Goal: Task Accomplishment & Management: Manage account settings

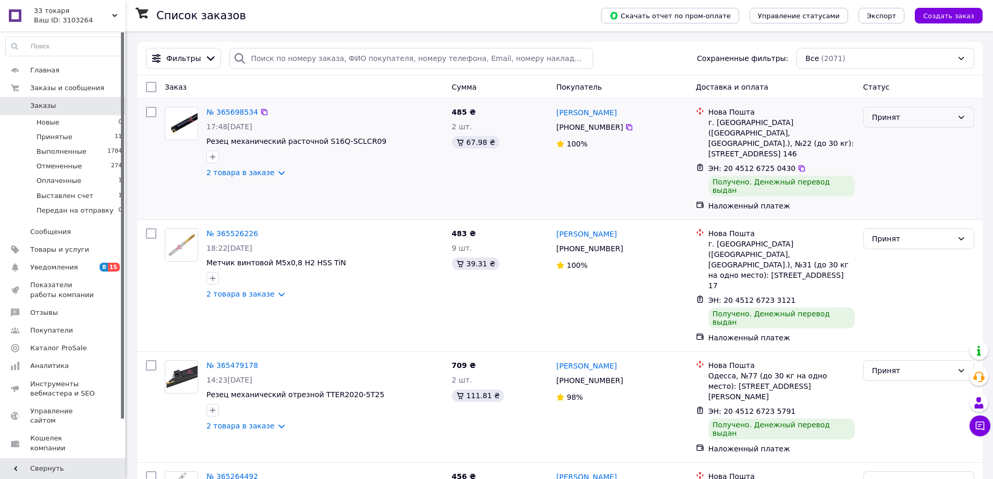
click at [920, 121] on div "Принят" at bounding box center [912, 117] width 81 height 11
click at [913, 141] on li "Выполнен" at bounding box center [919, 140] width 110 height 19
click at [910, 228] on div "Принят" at bounding box center [918, 238] width 111 height 21
click at [905, 244] on li "Выполнен" at bounding box center [919, 243] width 110 height 19
click at [881, 365] on div "Принят" at bounding box center [912, 370] width 81 height 11
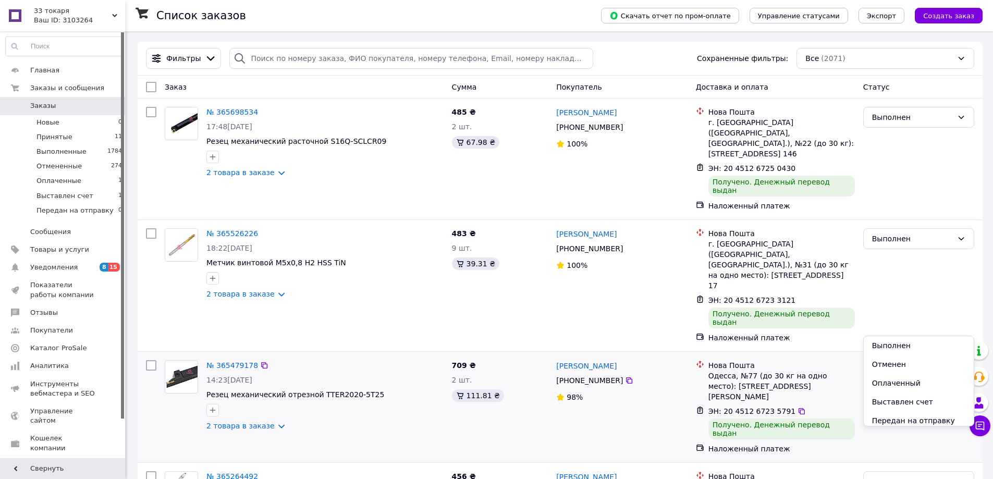
click at [891, 347] on li "Выполнен" at bounding box center [919, 345] width 110 height 19
click at [60, 13] on span "33 токаря" at bounding box center [73, 10] width 78 height 9
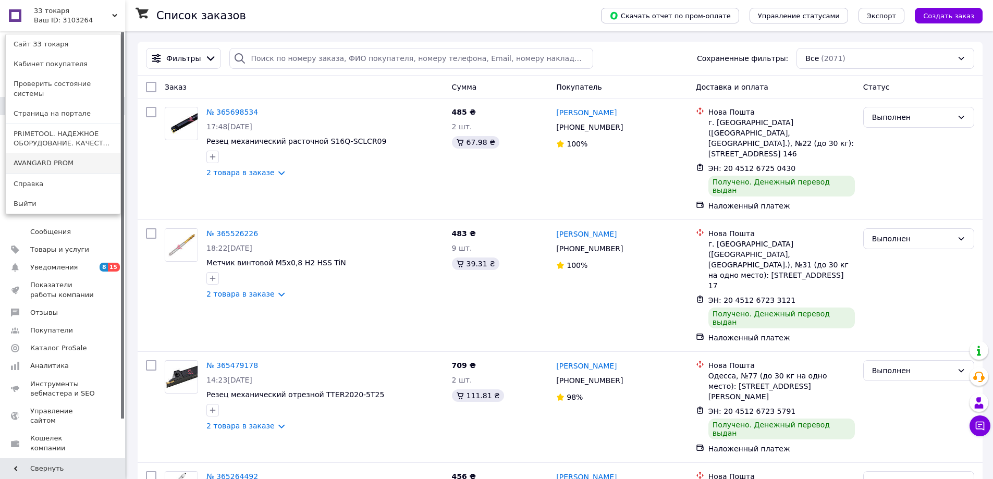
click at [59, 153] on link "AVANGARD PROM" at bounding box center [63, 163] width 115 height 20
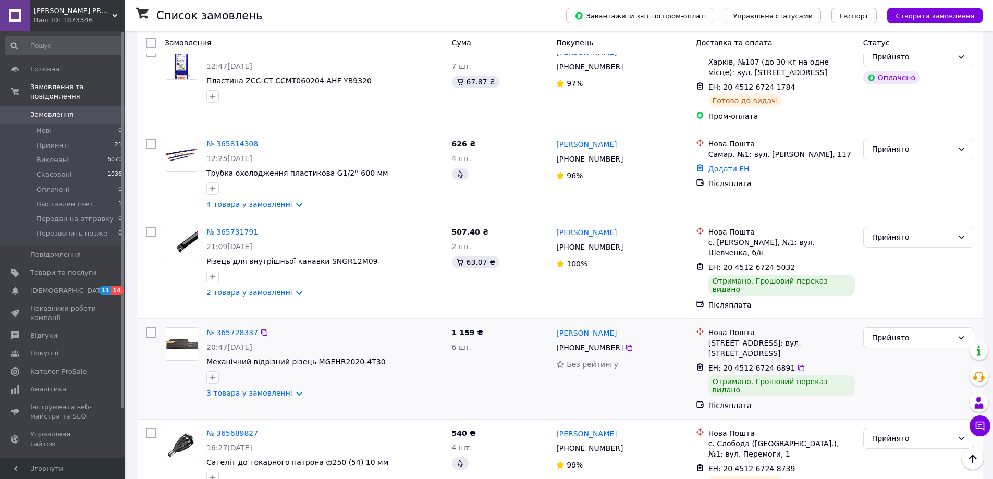
scroll to position [365, 0]
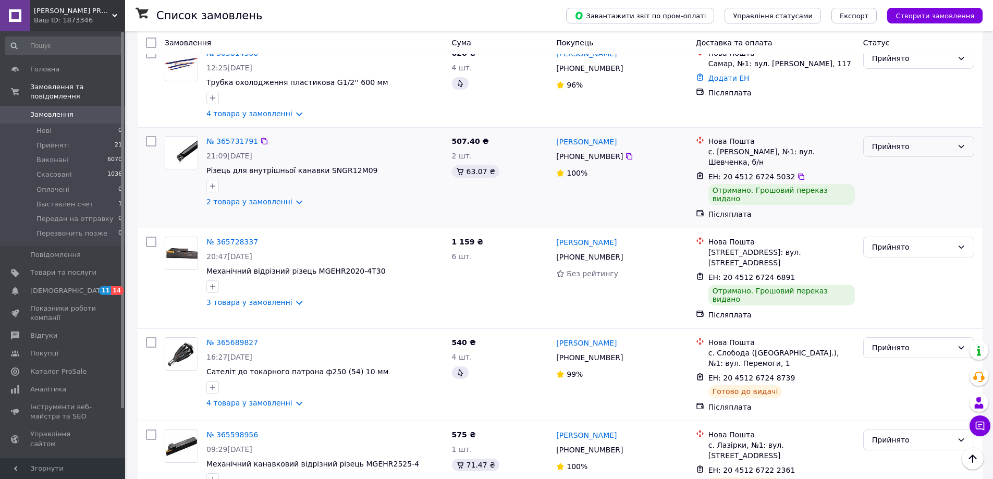
click at [904, 141] on div "Прийнято" at bounding box center [912, 146] width 81 height 11
click at [903, 155] on li "Виконано" at bounding box center [919, 159] width 110 height 19
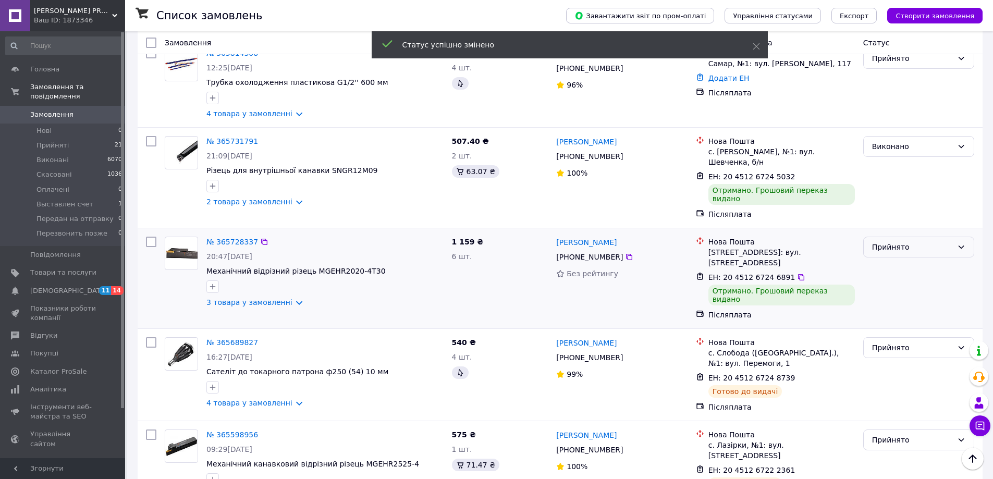
click at [905, 241] on div "Прийнято" at bounding box center [912, 246] width 81 height 11
click at [903, 247] on li "Виконано" at bounding box center [919, 248] width 110 height 19
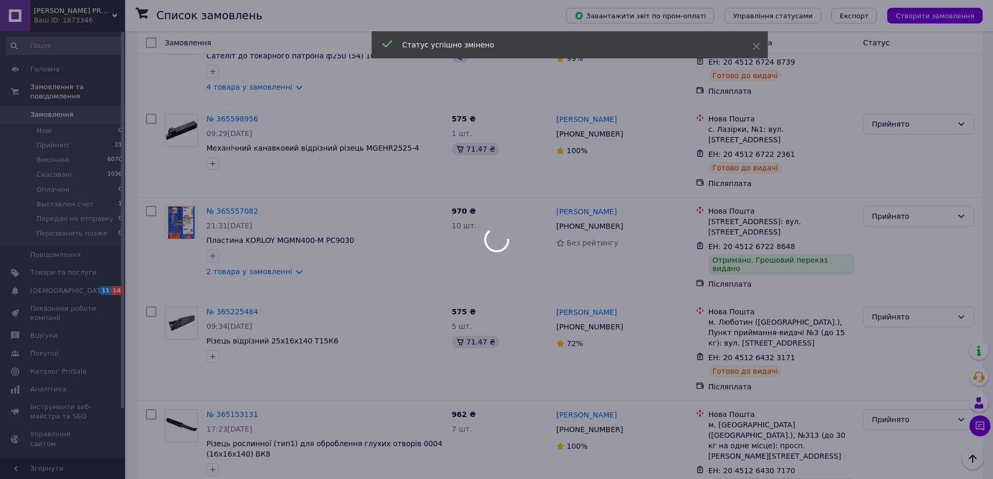
scroll to position [678, 0]
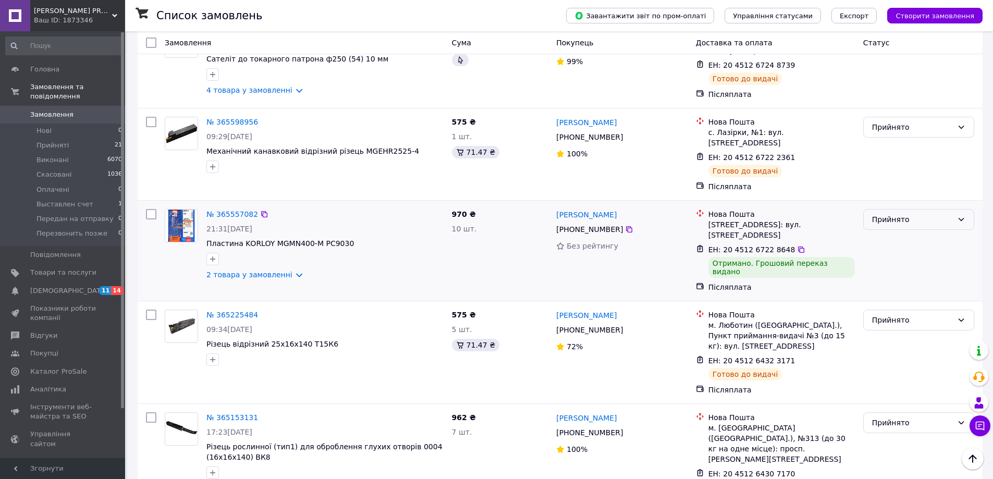
click at [890, 209] on div "Прийнято" at bounding box center [918, 219] width 111 height 21
click at [889, 195] on li "Виконано" at bounding box center [919, 197] width 110 height 19
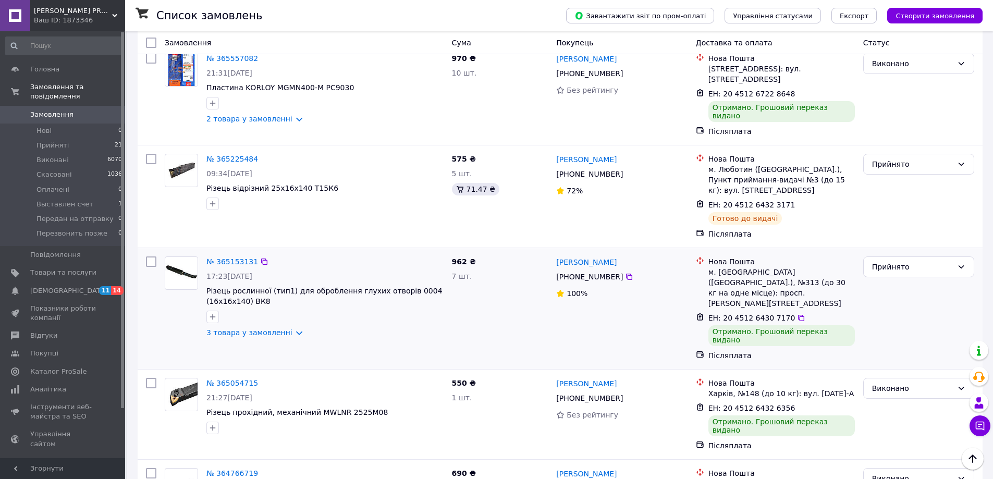
scroll to position [834, 0]
click at [898, 261] on div "Прийнято" at bounding box center [912, 266] width 81 height 11
click at [891, 244] on li "Скасовано" at bounding box center [919, 251] width 110 height 19
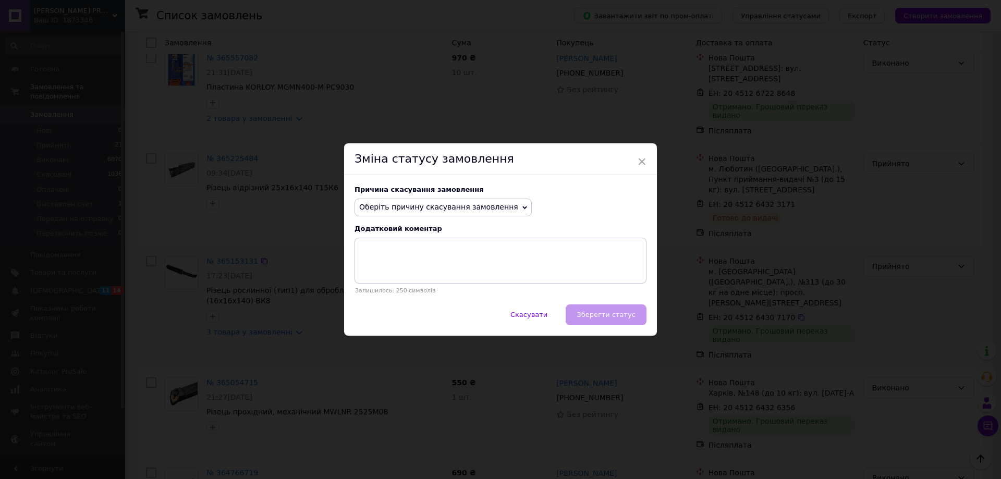
click at [831, 251] on div "× Зміна статусу замовлення Причина скасування замовлення Оберіть причину скасув…" at bounding box center [500, 239] width 1001 height 479
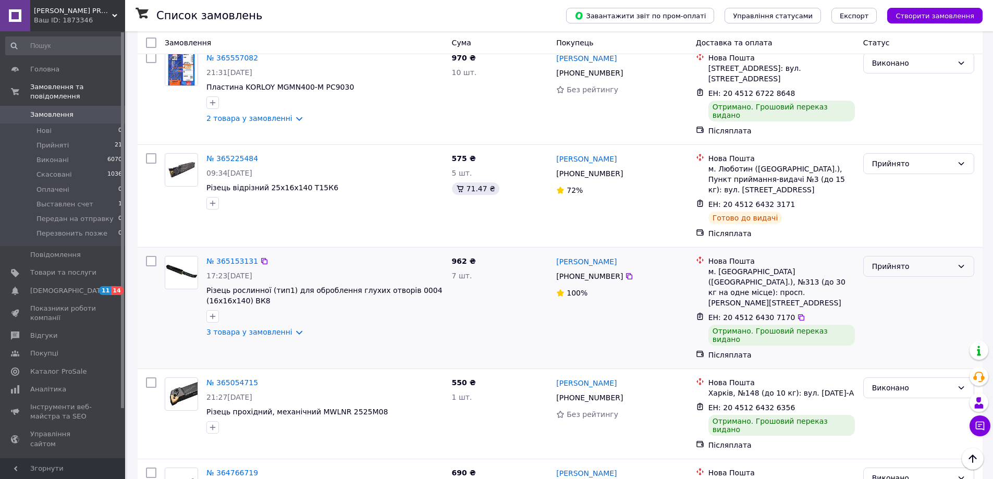
click at [887, 256] on div "Прийнято" at bounding box center [918, 266] width 111 height 21
click at [885, 232] on li "Виконано" at bounding box center [919, 232] width 110 height 19
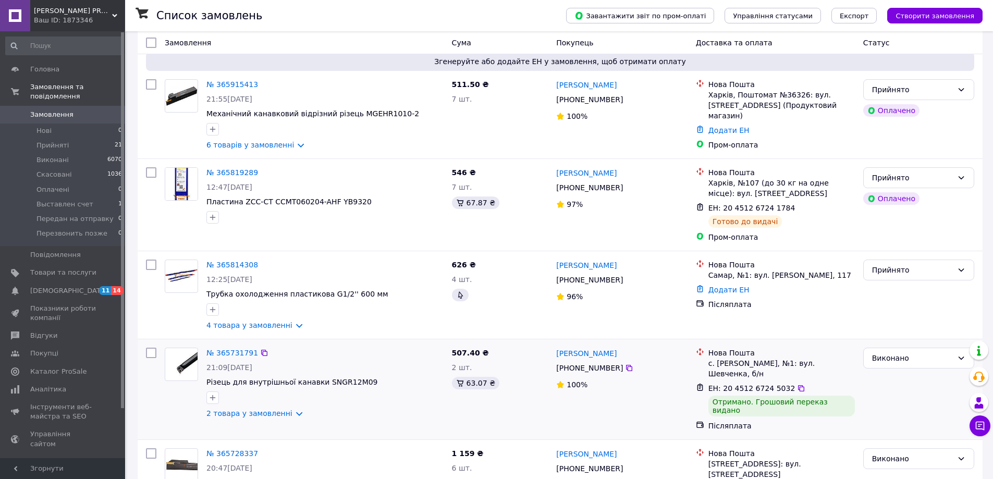
scroll to position [156, 0]
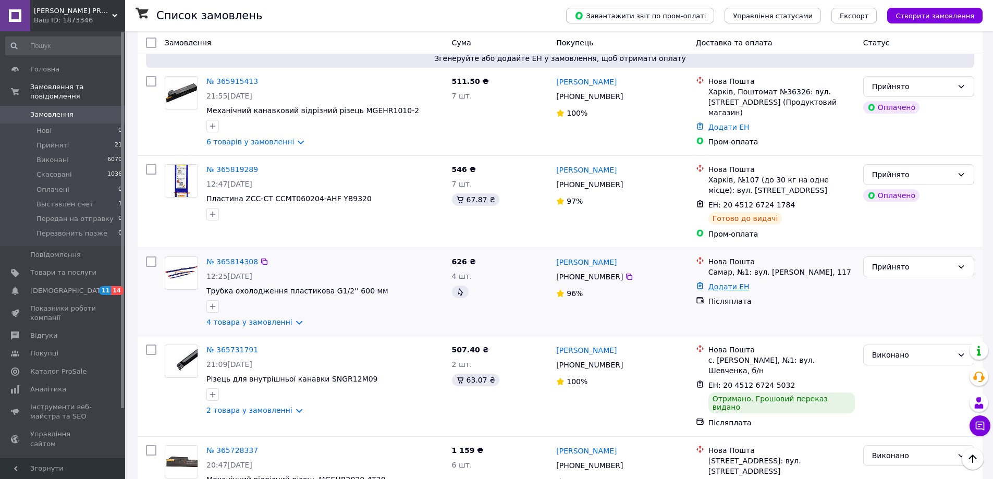
click at [726, 283] on link "Додати ЕН" at bounding box center [728, 287] width 41 height 8
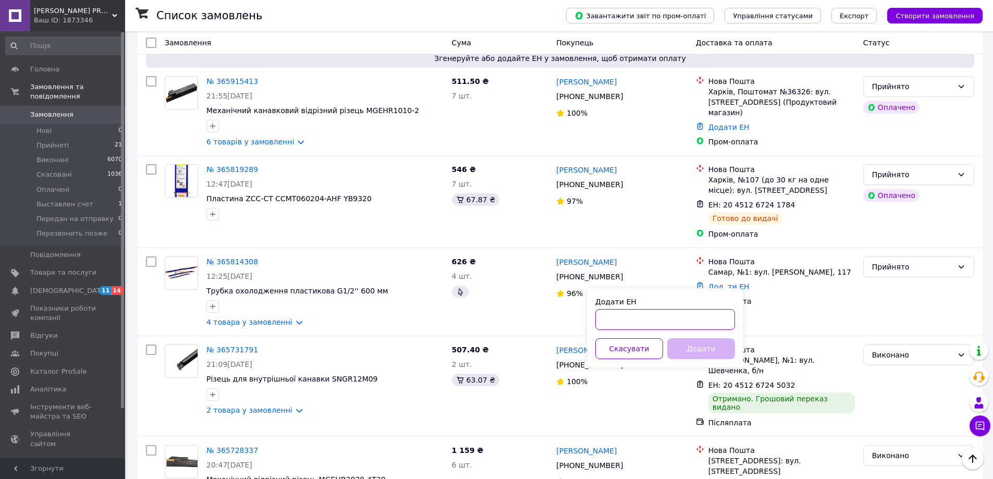
click at [663, 317] on input "Додати ЕН" at bounding box center [665, 319] width 140 height 21
paste input "20451269072400"
type input "20451269072400"
click at [700, 347] on button "Додати" at bounding box center [701, 348] width 68 height 21
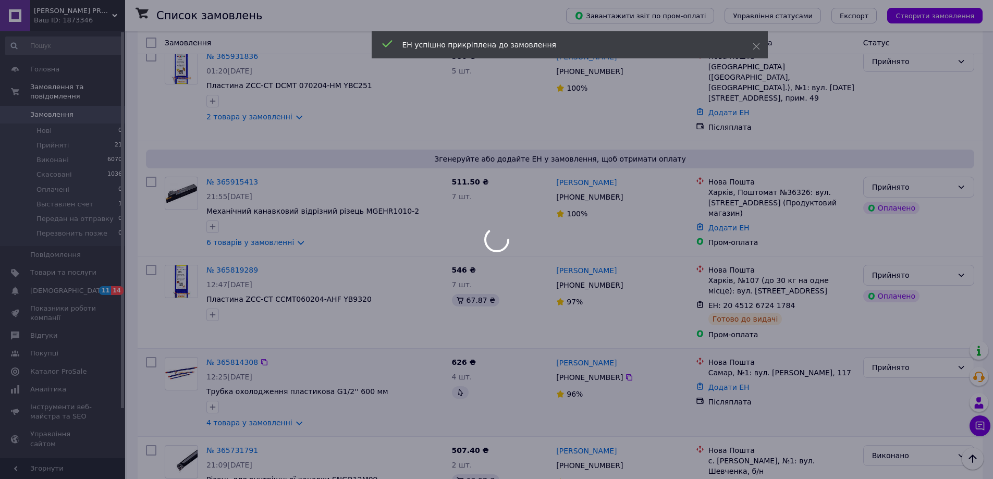
scroll to position [0, 0]
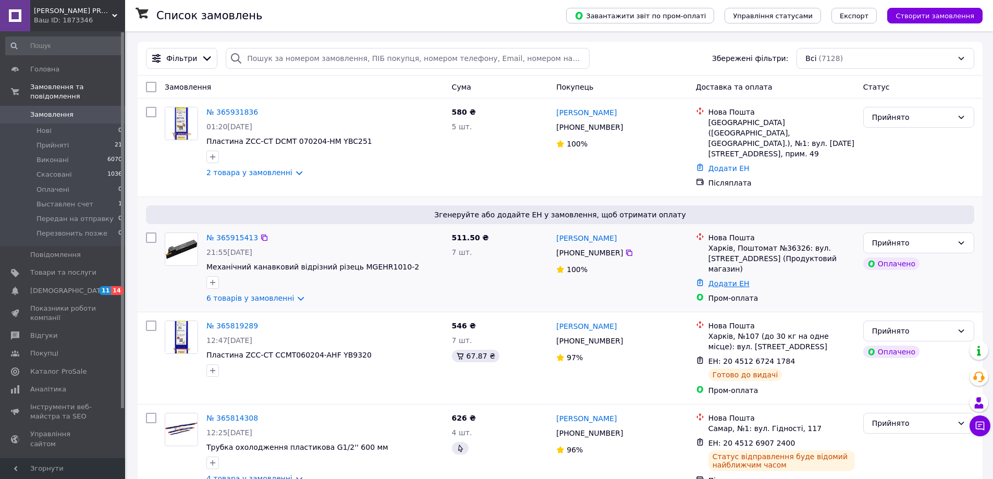
click at [732, 279] on link "Додати ЕН" at bounding box center [728, 283] width 41 height 8
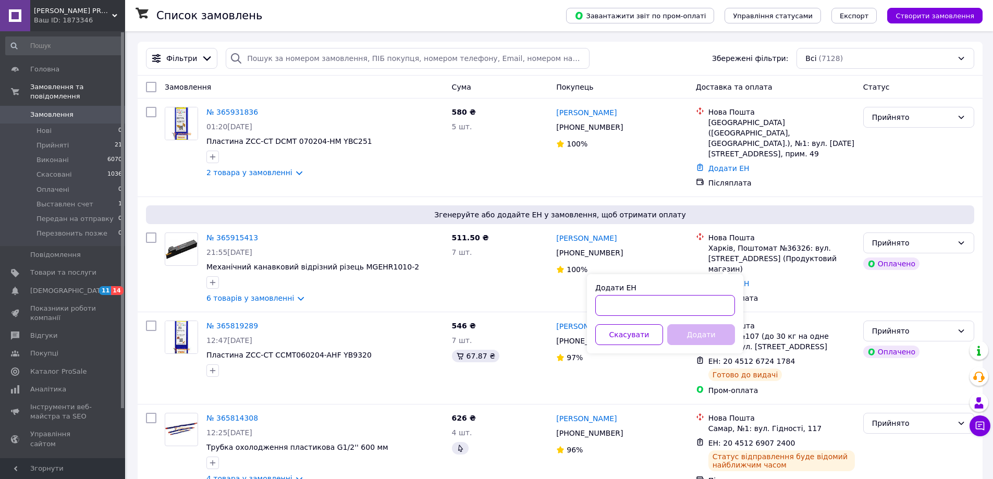
paste input "20451269070282"
type input "20451269070282"
click at [705, 336] on button "Додати" at bounding box center [701, 334] width 68 height 21
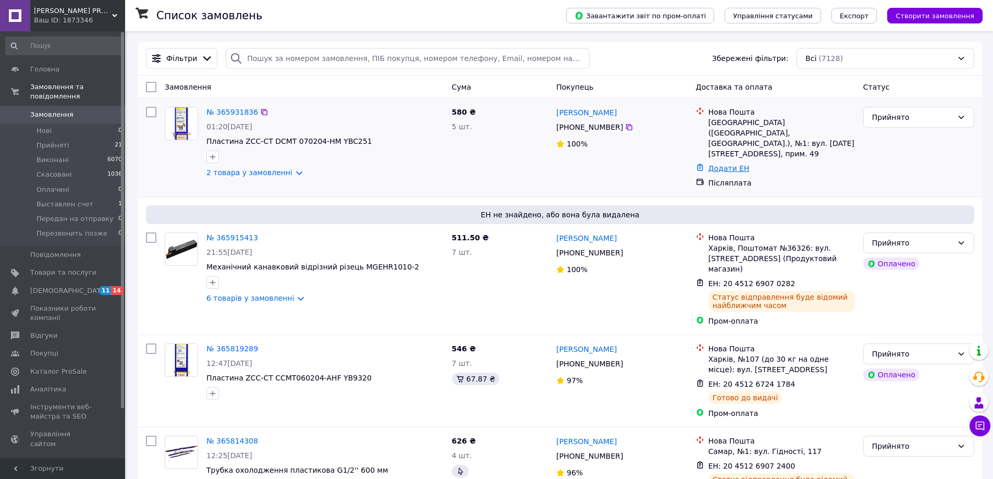
click at [723, 164] on link "Додати ЕН" at bounding box center [728, 168] width 41 height 8
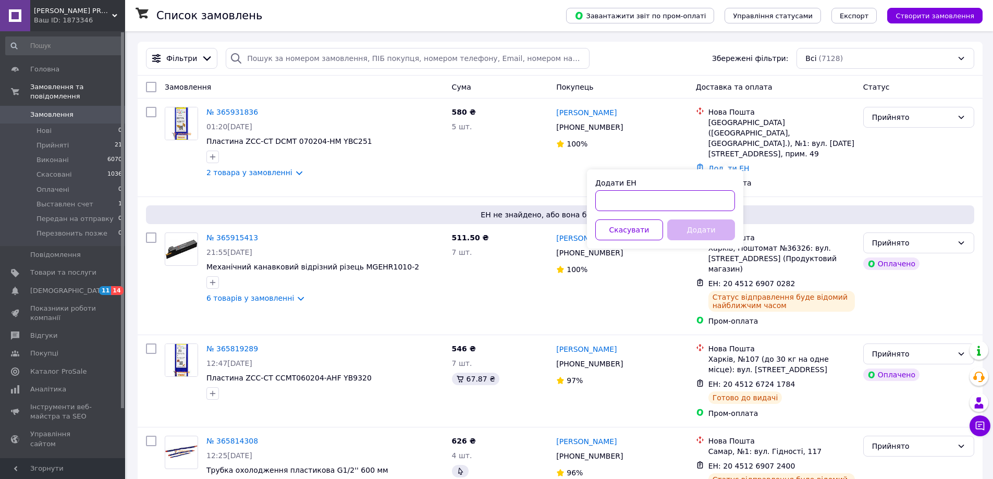
paste input "20451269073684"
type input "20451269073684"
click at [713, 230] on button "Додати" at bounding box center [701, 229] width 68 height 21
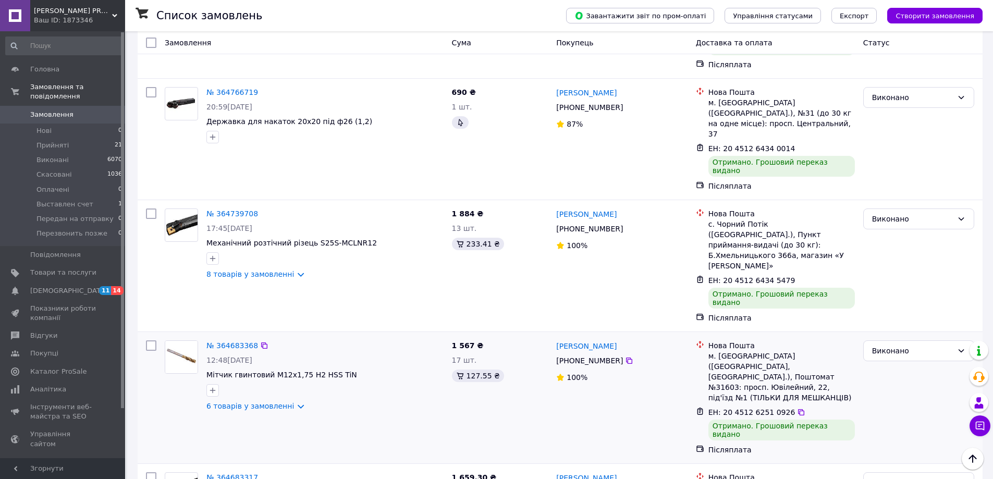
scroll to position [1355, 0]
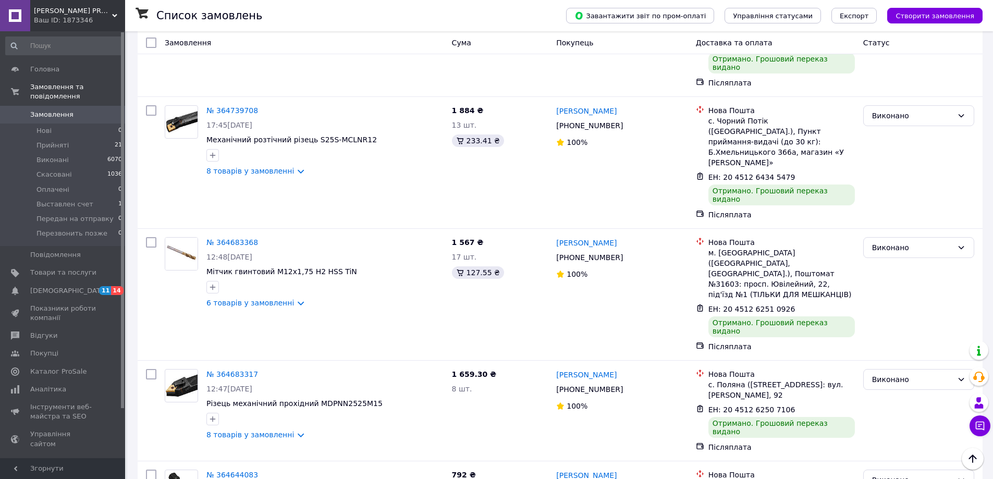
click at [79, 11] on span "AVANGARD PROM" at bounding box center [73, 10] width 78 height 9
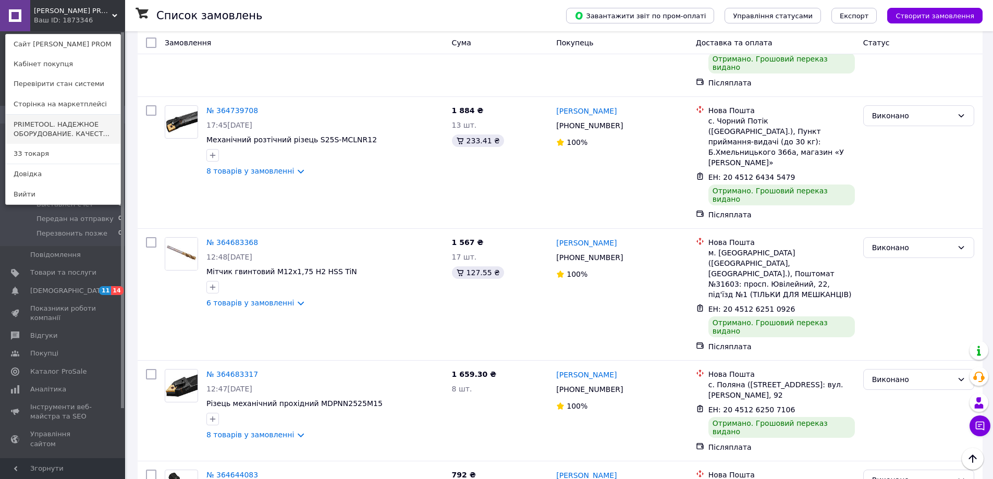
click at [75, 136] on link "PRIMETOOL. НАДЕЖНОЕ ОБОРУДОВАНИЕ. КАЧЕСТ..." at bounding box center [63, 129] width 115 height 29
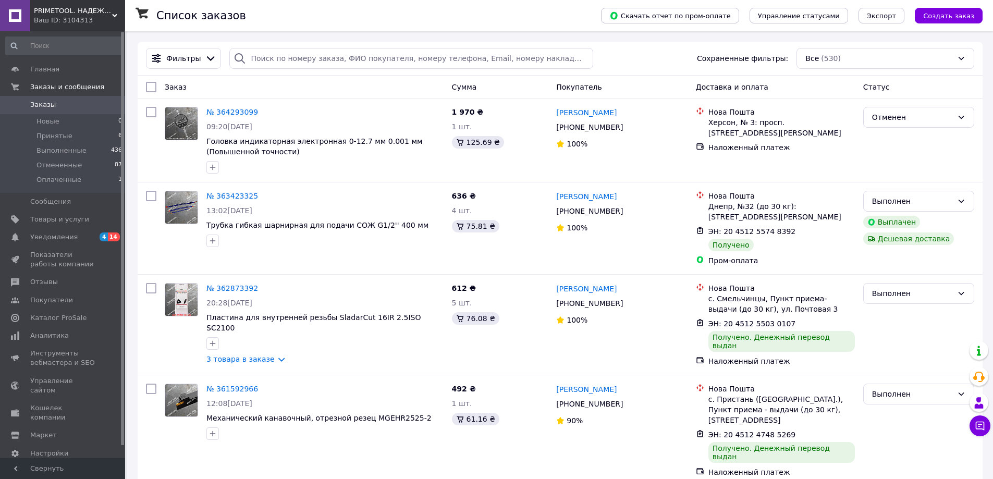
click at [99, 17] on div "Ваш ID: 3104313" at bounding box center [79, 20] width 91 height 9
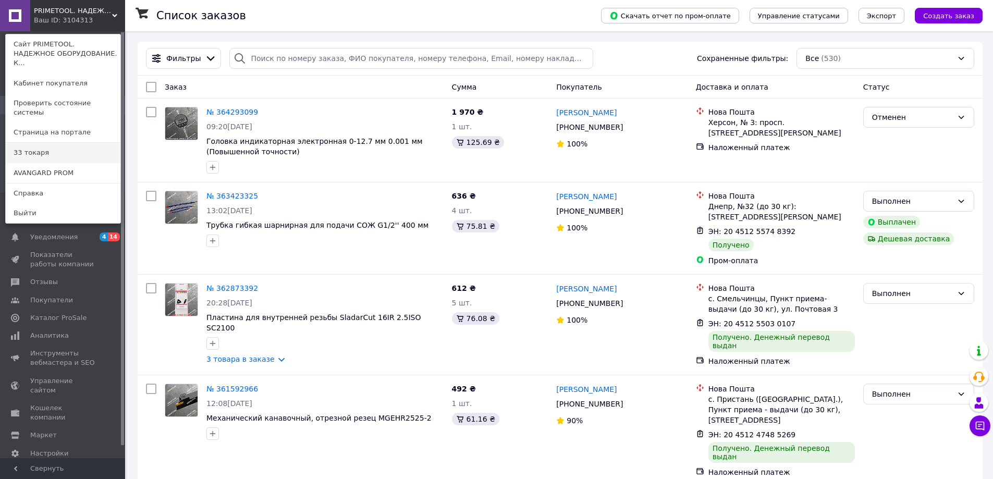
click at [88, 143] on link "33 токаря" at bounding box center [63, 153] width 115 height 20
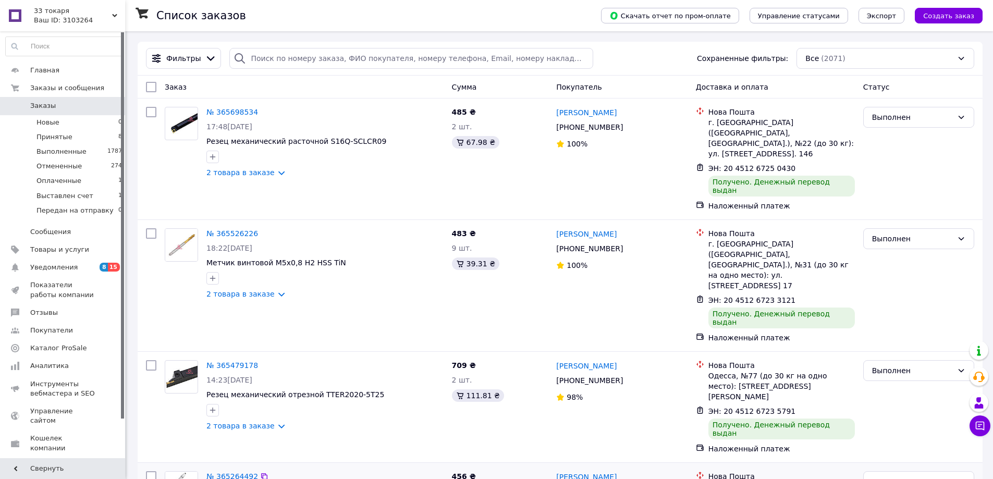
scroll to position [156, 0]
